Goal: Task Accomplishment & Management: Complete application form

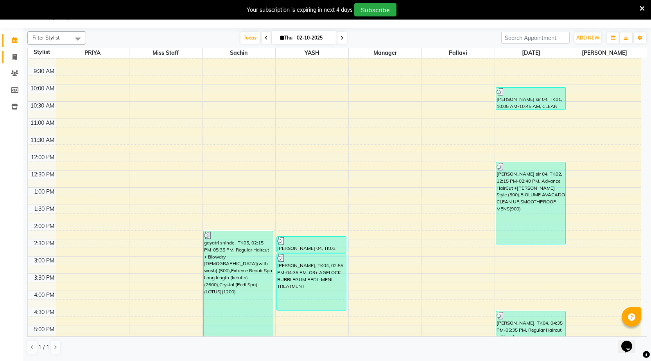
scroll to position [39, 0]
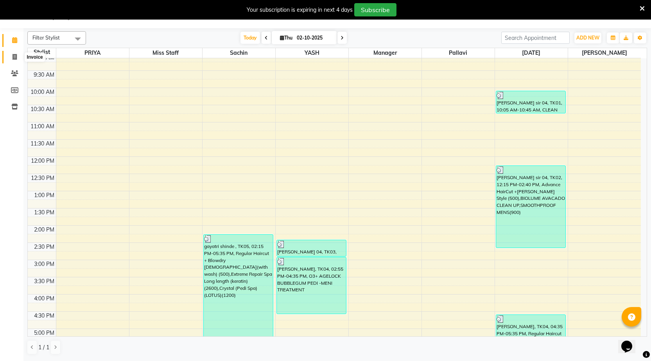
click at [15, 59] on icon at bounding box center [15, 57] width 4 height 6
select select "7062"
select select "service"
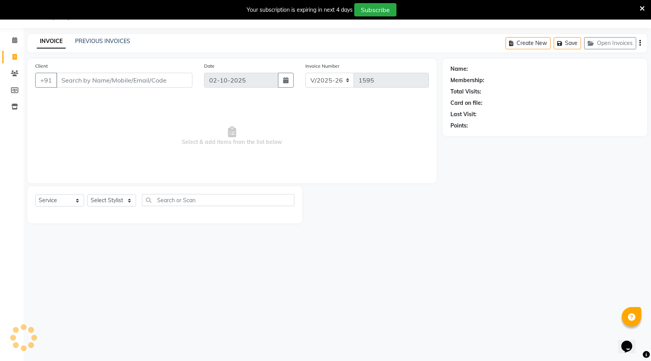
click at [97, 82] on input "Client" at bounding box center [124, 80] width 136 height 15
type input "9172854525"
click at [179, 82] on span "Add Client" at bounding box center [172, 80] width 31 height 8
select select "22"
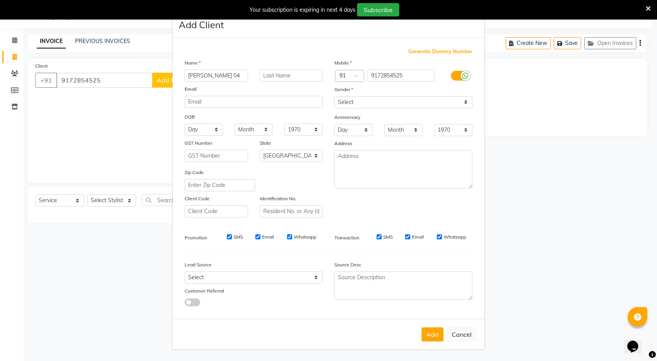
type input "[PERSON_NAME] 04"
click at [434, 106] on select "Select [DEMOGRAPHIC_DATA] [DEMOGRAPHIC_DATA] Other Prefer Not To Say" at bounding box center [403, 102] width 138 height 12
select select "[DEMOGRAPHIC_DATA]"
click at [334, 96] on select "Select [DEMOGRAPHIC_DATA] [DEMOGRAPHIC_DATA] Other Prefer Not To Say" at bounding box center [403, 102] width 138 height 12
click at [441, 334] on button "Add" at bounding box center [433, 334] width 22 height 14
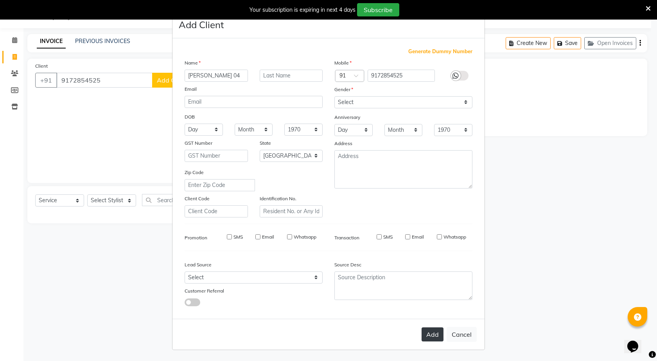
type input "91******25"
select select
select select "null"
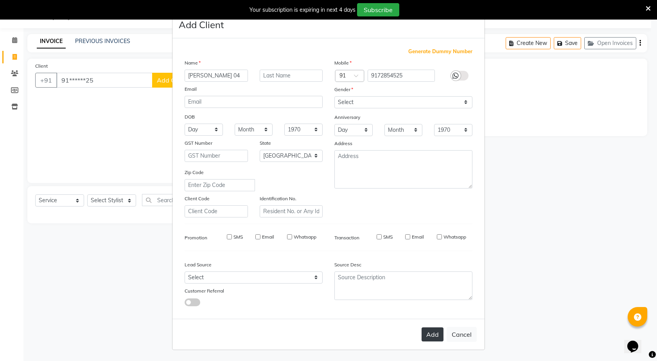
select select
checkbox input "false"
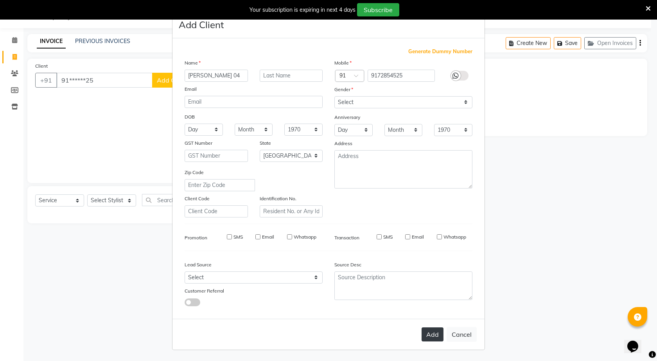
checkbox input "false"
